Goal: Task Accomplishment & Management: Manage account settings

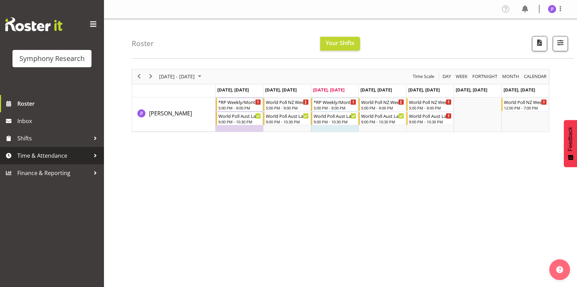
click at [67, 153] on span "Time & Attendance" at bounding box center [53, 155] width 73 height 10
click at [69, 154] on span "Time & Attendance" at bounding box center [53, 155] width 73 height 10
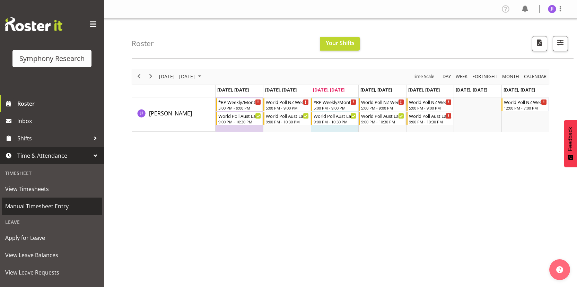
click at [26, 203] on span "Manual Timesheet Entry" at bounding box center [51, 206] width 93 height 10
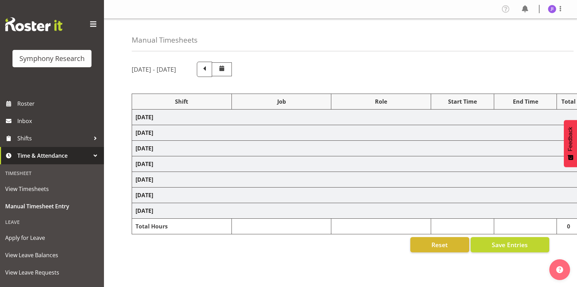
select select "48116"
select select "10242"
select select "48116"
select select "10499"
select select "48116"
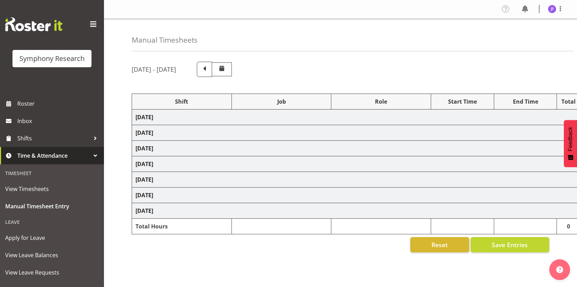
select select "10242"
select select "48116"
select select "10499"
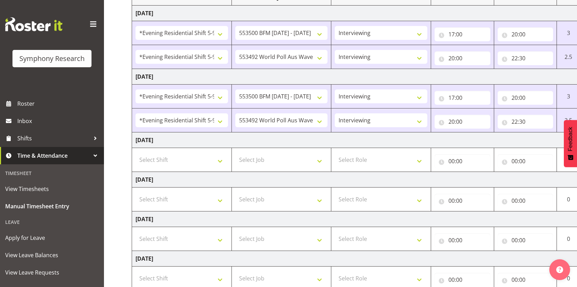
scroll to position [191, 0]
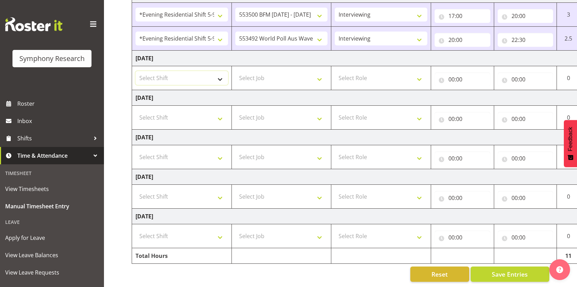
click at [188, 73] on select "Select Shift !!Weekend Residential (Roster IT Shift Label) *Business 9/10am ~ 4…" at bounding box center [181, 78] width 92 height 14
select select "48116"
click at [135, 71] on select "Select Shift !!Weekend Residential (Roster IT Shift Label) *Business 9/10am ~ 4…" at bounding box center [181, 78] width 92 height 14
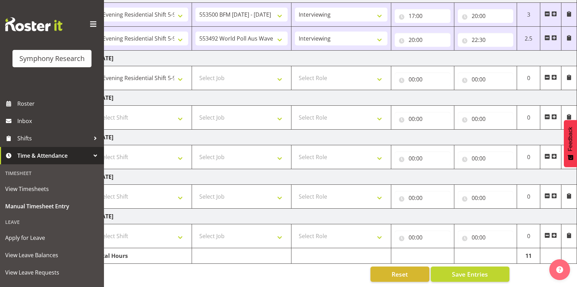
click at [554, 74] on span at bounding box center [554, 77] width 6 height 6
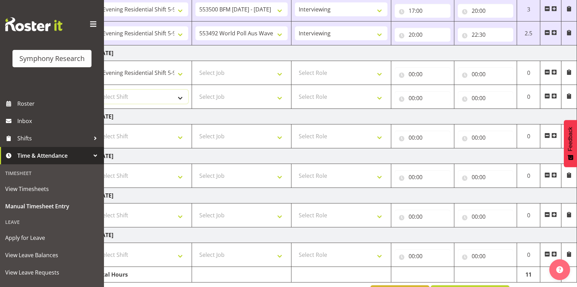
click at [156, 92] on select "Select Shift !!Weekend Residential (Roster IT Shift Label) *Business 9/10am ~ 4…" at bounding box center [142, 97] width 92 height 14
select select "48116"
click at [96, 90] on select "Select Shift !!Weekend Residential (Roster IT Shift Label) *Business 9/10am ~ 4…" at bounding box center [142, 97] width 92 height 14
click at [250, 77] on select "Select Job 550060 IF Admin 553492 World Poll Aus Wave 2 Main 2025 553493 World …" at bounding box center [241, 73] width 92 height 14
select select "10242"
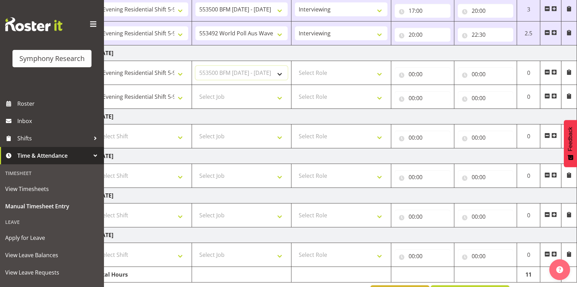
click at [195, 66] on select "Select Job 550060 IF Admin 553492 World Poll Aus Wave 2 Main 2025 553493 World …" at bounding box center [241, 73] width 92 height 14
click at [244, 99] on select "Select Job 550060 IF Admin 553492 World Poll Aus Wave 2 Main 2025 553493 World …" at bounding box center [241, 97] width 92 height 14
select select "10499"
click at [195, 90] on select "Select Job 550060 IF Admin 553492 World Poll Aus Wave 2 Main 2025 553493 World …" at bounding box center [241, 97] width 92 height 14
click at [348, 73] on select "Select Role Interviewing Briefing" at bounding box center [341, 73] width 92 height 14
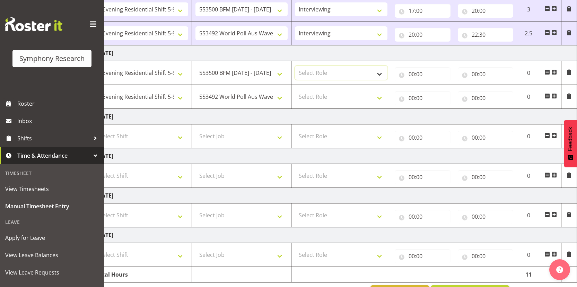
select select "47"
click at [295, 66] on select "Select Role Interviewing Briefing" at bounding box center [341, 73] width 92 height 14
click at [333, 95] on select "Select Role Interviewing Briefing" at bounding box center [341, 97] width 92 height 14
select select "47"
click at [295, 90] on select "Select Role Interviewing Briefing" at bounding box center [341, 97] width 92 height 14
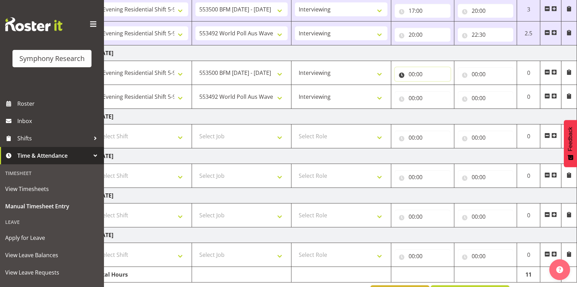
click at [413, 76] on input "00:00" at bounding box center [422, 74] width 56 height 14
click at [412, 76] on input "00:00" at bounding box center [422, 74] width 56 height 14
click at [434, 93] on select "00 01 02 03 04 05 06 07 08 09 10 11 12 13 14 15 16 17 18 19 20 21 22 23" at bounding box center [442, 92] width 16 height 14
select select "18"
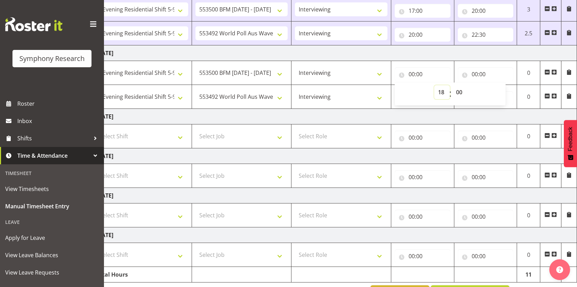
click at [434, 85] on select "00 01 02 03 04 05 06 07 08 09 10 11 12 13 14 15 16 17 18 19 20 21 22 23" at bounding box center [442, 92] width 16 height 14
type input "18:00"
click at [444, 93] on select "00 01 02 03 04 05 06 07 08 09 10 11 12 13 14 15 16 17 18 19 20 21 22 23" at bounding box center [442, 92] width 16 height 14
click at [434, 85] on select "00 01 02 03 04 05 06 07 08 09 10 11 12 13 14 15 16 17 18 19 20 21 22 23" at bounding box center [442, 92] width 16 height 14
click at [441, 93] on select "00 01 02 03 04 05 06 07 08 09 10 11 12 13 14 15 16 17 18 19 20 21 22 23" at bounding box center [442, 92] width 16 height 14
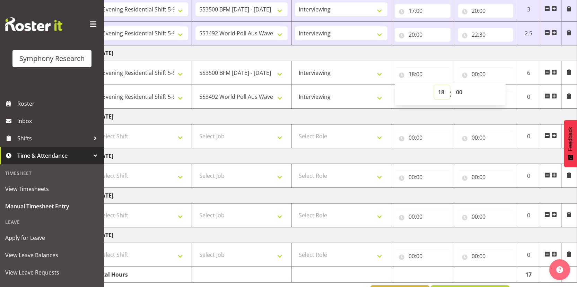
click at [434, 85] on select "00 01 02 03 04 05 06 07 08 09 10 11 12 13 14 15 16 17 18 19 20 21 22 23" at bounding box center [442, 92] width 16 height 14
click at [441, 92] on select "00 01 02 03 04 05 06 07 08 09 10 11 12 13 14 15 16 17 18 19 20 21 22 23" at bounding box center [442, 92] width 16 height 14
select select "17"
click at [434, 85] on select "00 01 02 03 04 05 06 07 08 09 10 11 12 13 14 15 16 17 18 19 20 21 22 23" at bounding box center [442, 92] width 16 height 14
type input "17:00"
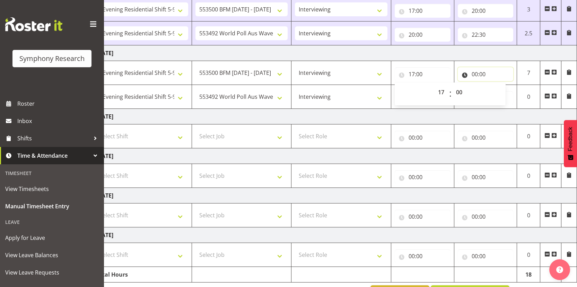
click at [476, 73] on input "00:00" at bounding box center [485, 74] width 56 height 14
click at [501, 92] on select "00 01 02 03 04 05 06 07 08 09 10 11 12 13 14 15 16 17 18 19 20 21 22 23" at bounding box center [505, 92] width 16 height 14
click at [497, 85] on select "00 01 02 03 04 05 06 07 08 09 10 11 12 13 14 15 16 17 18 19 20 21 22 23" at bounding box center [505, 92] width 16 height 14
click at [502, 92] on select "00 01 02 03 04 05 06 07 08 09 10 11 12 13 14 15 16 17 18 19 20 21 22 23" at bounding box center [505, 92] width 16 height 14
select select "20"
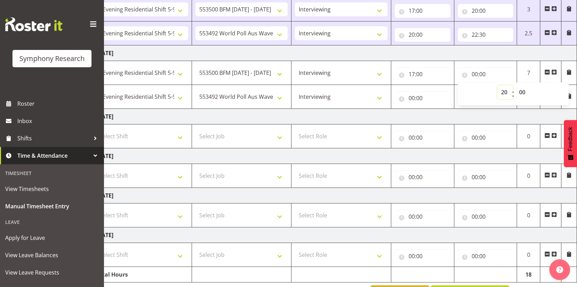
click at [497, 85] on select "00 01 02 03 04 05 06 07 08 09 10 11 12 13 14 15 16 17 18 19 20 21 22 23" at bounding box center [505, 92] width 16 height 14
type input "20:00"
click at [411, 98] on input "00:00" at bounding box center [422, 98] width 56 height 14
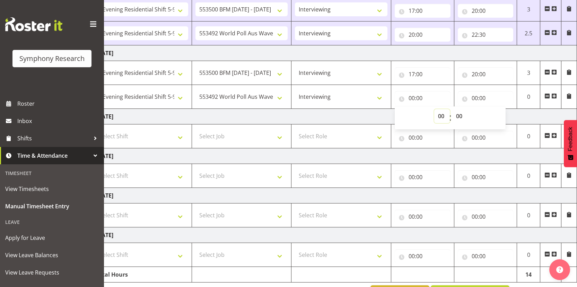
click at [438, 114] on select "00 01 02 03 04 05 06 07 08 09 10 11 12 13 14 15 16 17 18 19 20 21 22 23" at bounding box center [442, 116] width 16 height 14
select select "20"
click at [434, 109] on select "00 01 02 03 04 05 06 07 08 09 10 11 12 13 14 15 16 17 18 19 20 21 22 23" at bounding box center [442, 116] width 16 height 14
type input "20:00"
click at [475, 99] on input "00:00" at bounding box center [485, 98] width 56 height 14
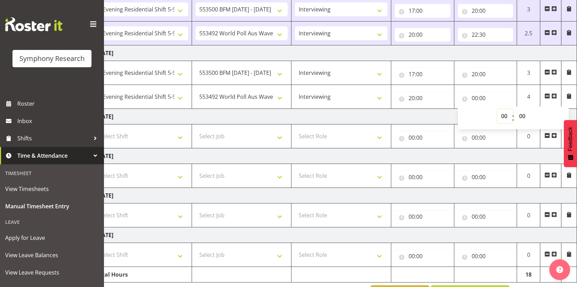
click at [503, 118] on select "00 01 02 03 04 05 06 07 08 09 10 11 12 13 14 15 16 17 18 19 20 21 22 23" at bounding box center [505, 116] width 16 height 14
select select "22"
click at [497, 109] on select "00 01 02 03 04 05 06 07 08 09 10 11 12 13 14 15 16 17 18 19 20 21 22 23" at bounding box center [505, 116] width 16 height 14
type input "22:00"
click at [523, 118] on select "00 01 02 03 04 05 06 07 08 09 10 11 12 13 14 15 16 17 18 19 20 21 22 23 24 25 2…" at bounding box center [523, 116] width 16 height 14
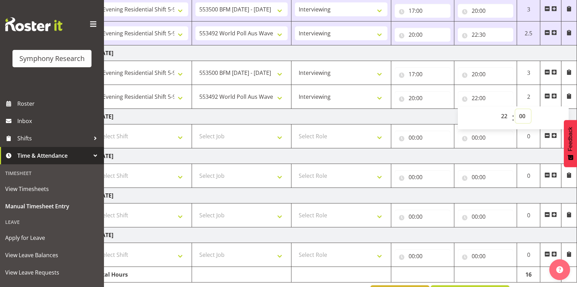
select select "30"
click at [515, 109] on select "00 01 02 03 04 05 06 07 08 09 10 11 12 13 14 15 16 17 18 19 20 21 22 23 24 25 2…" at bounding box center [523, 116] width 16 height 14
type input "22:30"
click at [447, 110] on td "Thursday 25th September 2025" at bounding box center [334, 117] width 484 height 16
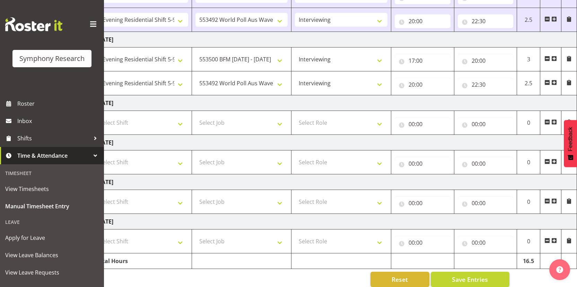
scroll to position [215, 0]
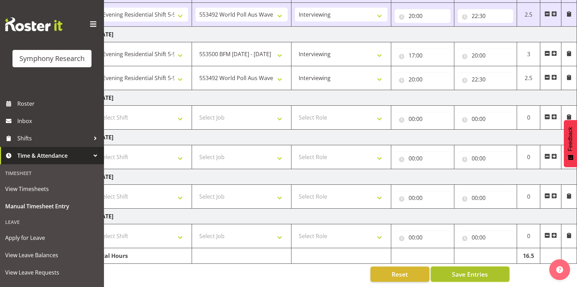
click at [457, 269] on span "Save Entries" at bounding box center [470, 273] width 36 height 9
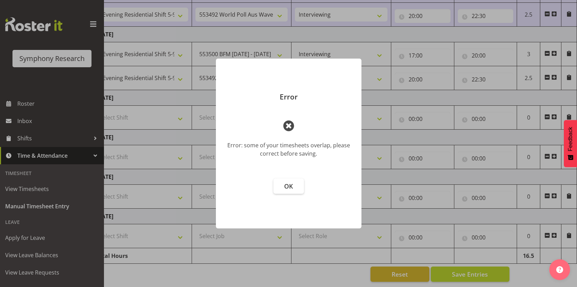
scroll to position [0, 35]
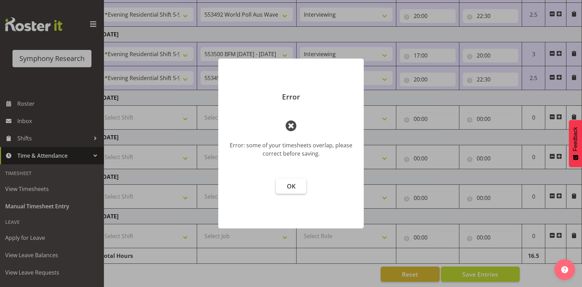
click at [297, 187] on button "OK" at bounding box center [291, 185] width 30 height 15
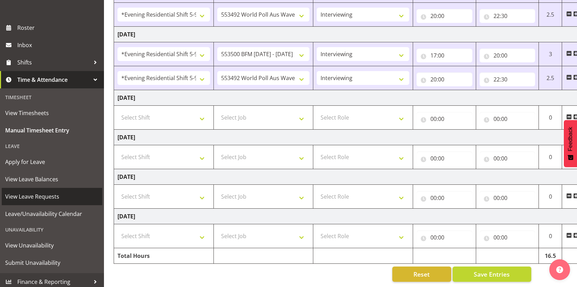
scroll to position [79, 0]
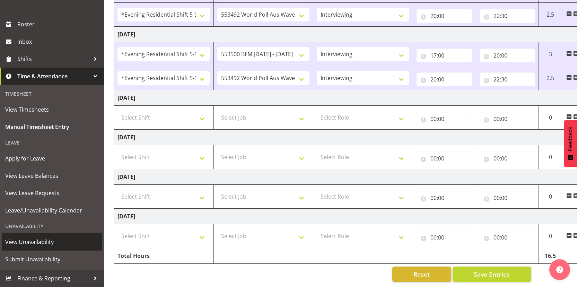
click at [50, 241] on span "View Unavailability" at bounding box center [51, 241] width 93 height 10
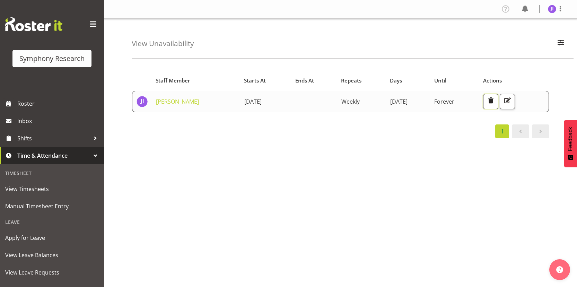
click at [493, 100] on span "button" at bounding box center [490, 100] width 9 height 9
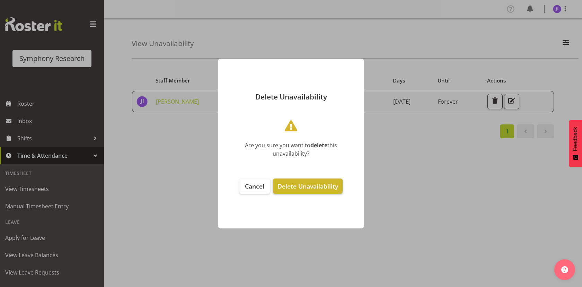
click at [324, 185] on span "Delete Unavailability" at bounding box center [307, 186] width 61 height 8
